Goal: Task Accomplishment & Management: Manage account settings

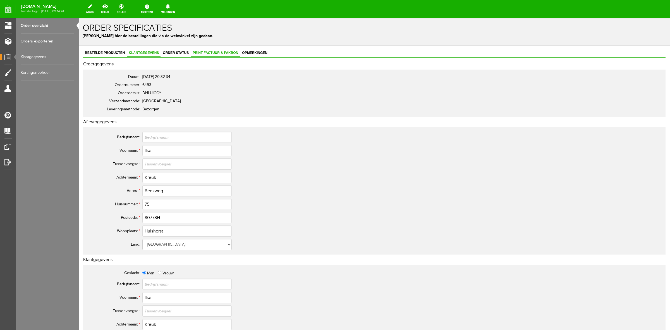
click at [205, 55] on link "Print factuur & pakbon" at bounding box center [215, 53] width 49 height 8
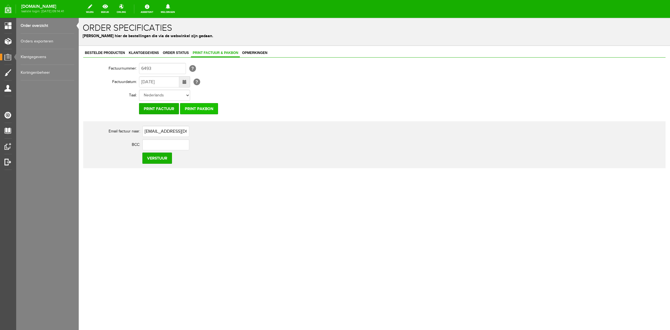
click at [199, 113] on input "Print pakbon" at bounding box center [199, 108] width 38 height 11
click at [112, 54] on span "Bestelde producten" at bounding box center [104, 53] width 43 height 4
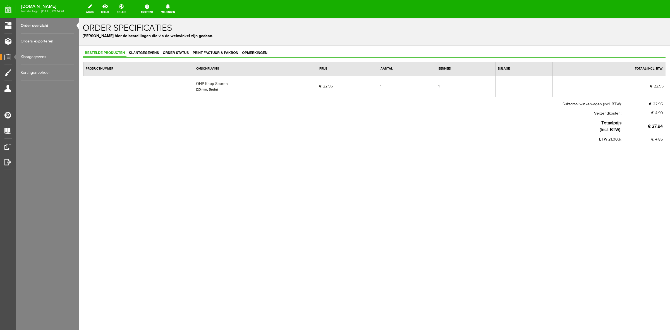
click at [137, 44] on div "Order specificaties Beheer hier de bestellingen die via de webwinkel zijn gedaa…" at bounding box center [374, 32] width 591 height 28
click at [141, 49] on link "Klantgegevens" at bounding box center [143, 53] width 33 height 8
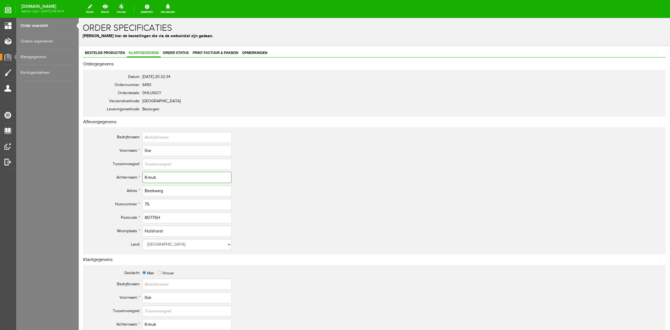
click at [153, 177] on input "Kreuk" at bounding box center [186, 177] width 89 height 11
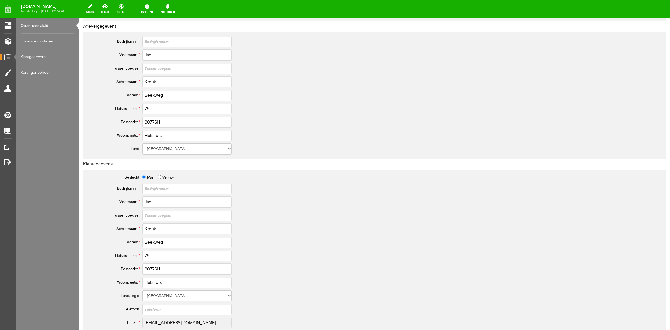
scroll to position [174, 0]
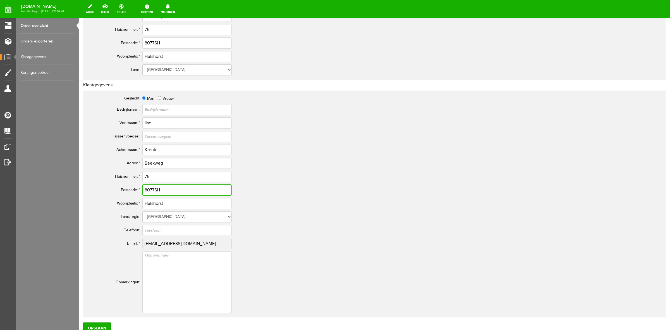
click at [159, 191] on input "8077SH" at bounding box center [186, 189] width 89 height 11
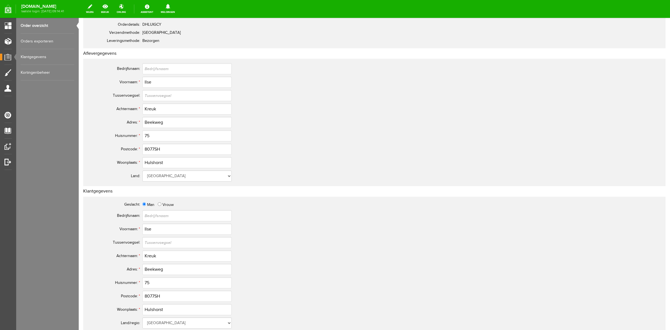
scroll to position [0, 0]
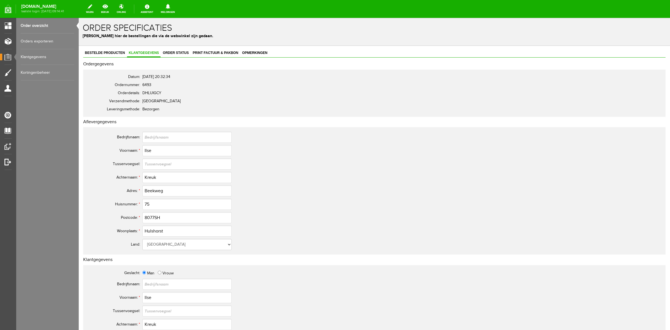
click at [104, 48] on div "Bestelde producten Klantgegevens Order status Print factuur & pakbon Opmerkinge…" at bounding box center [374, 297] width 591 height 503
click at [104, 50] on link "Bestelde producten" at bounding box center [104, 53] width 43 height 8
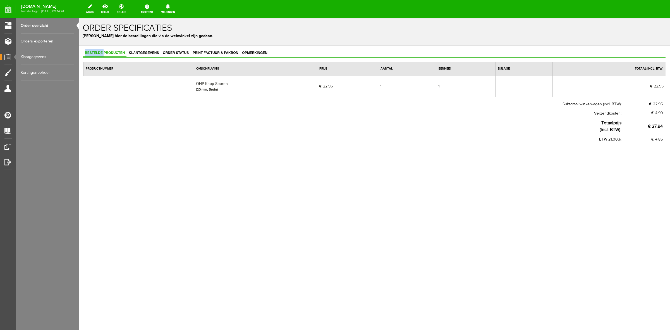
click at [120, 53] on span "Bestelde producten" at bounding box center [104, 53] width 43 height 4
click at [135, 54] on span "Klantgegevens" at bounding box center [143, 53] width 33 height 4
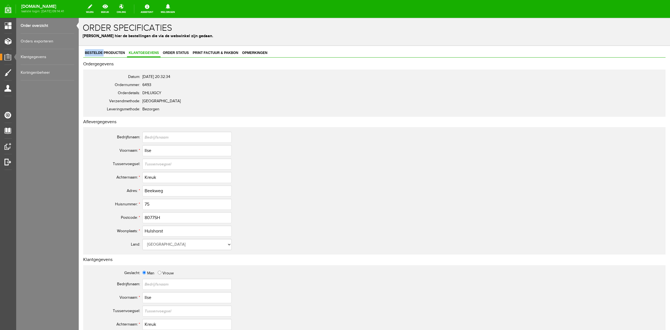
scroll to position [209, 0]
